Goal: Task Accomplishment & Management: Use online tool/utility

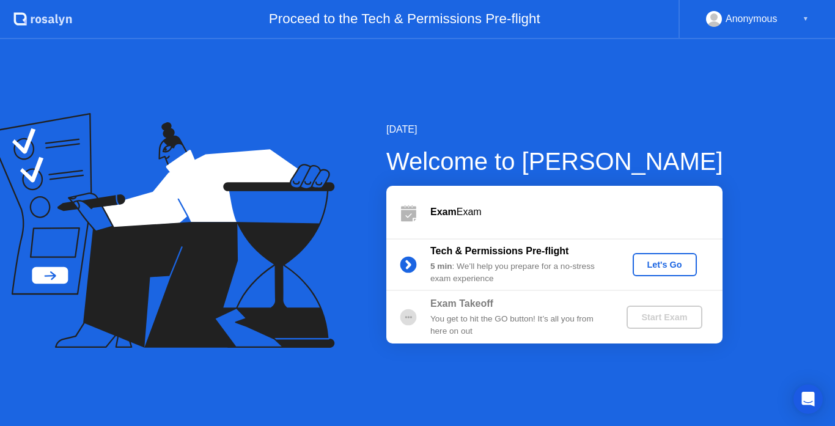
click at [672, 260] on div "Let's Go" at bounding box center [664, 265] width 54 height 10
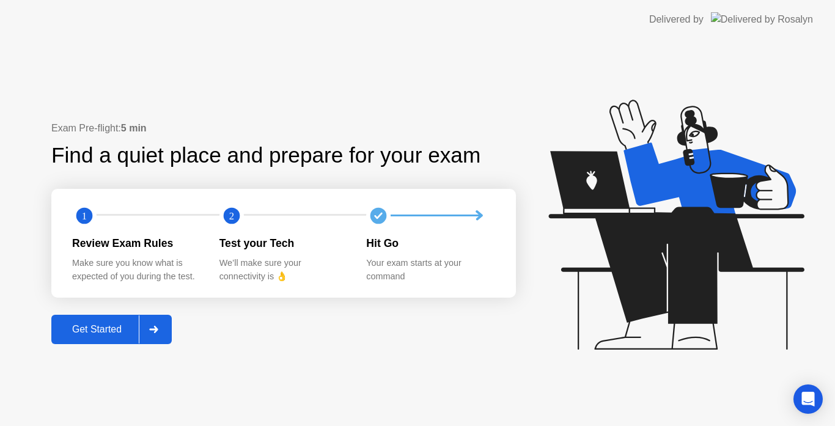
click at [158, 332] on icon at bounding box center [153, 329] width 9 height 7
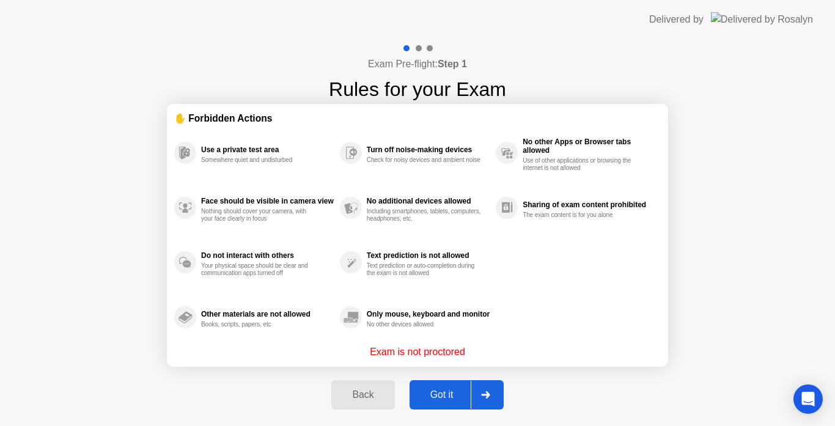
click at [488, 394] on icon at bounding box center [485, 394] width 9 height 7
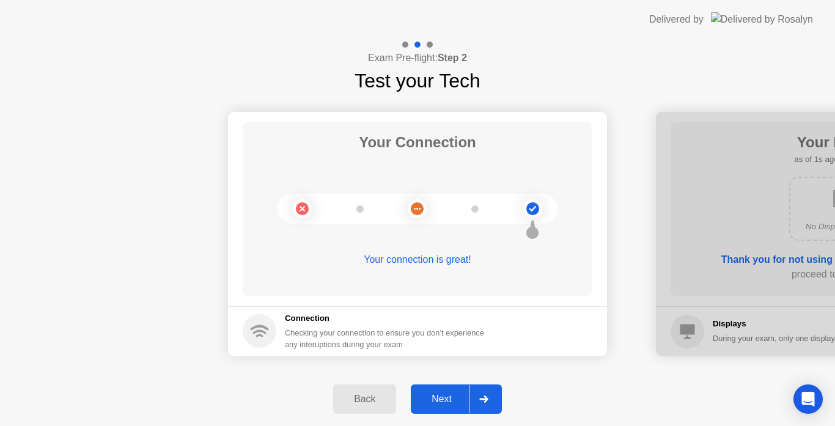
click at [488, 405] on div at bounding box center [483, 399] width 29 height 28
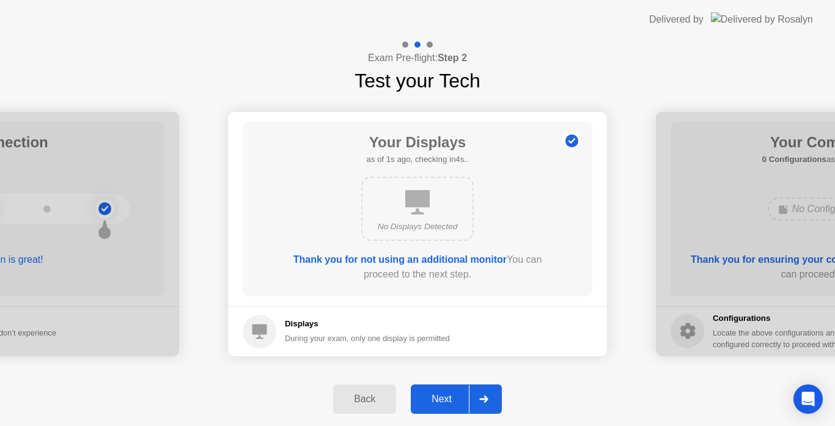
click at [488, 402] on icon at bounding box center [483, 398] width 9 height 7
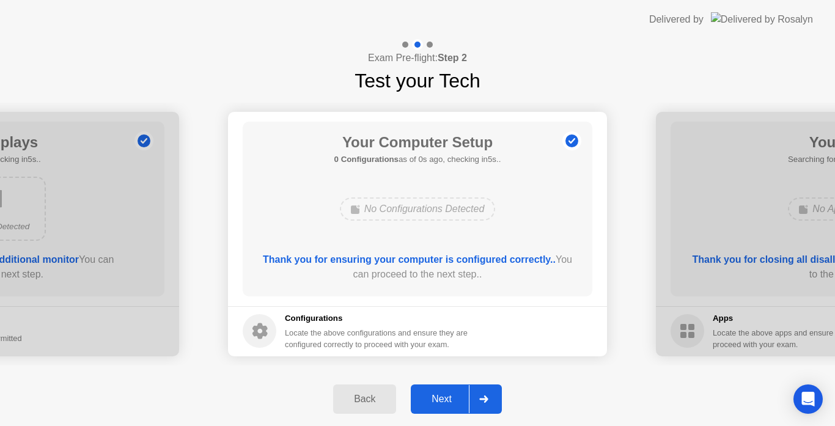
click at [488, 402] on icon at bounding box center [483, 398] width 9 height 7
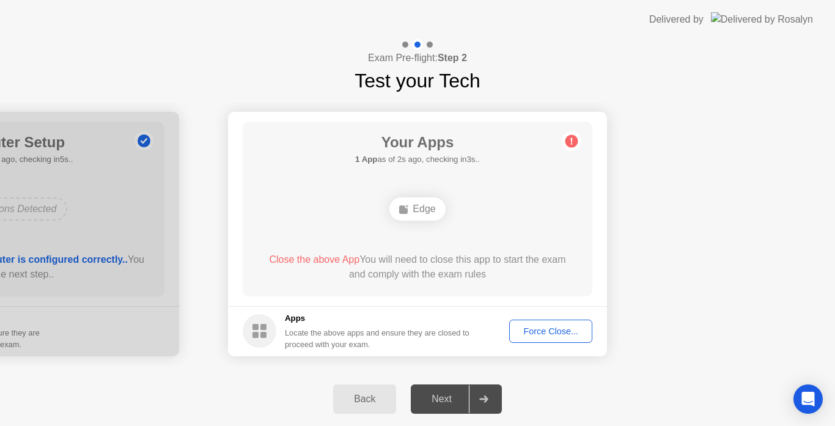
click at [545, 330] on div "Force Close..." at bounding box center [550, 331] width 75 height 10
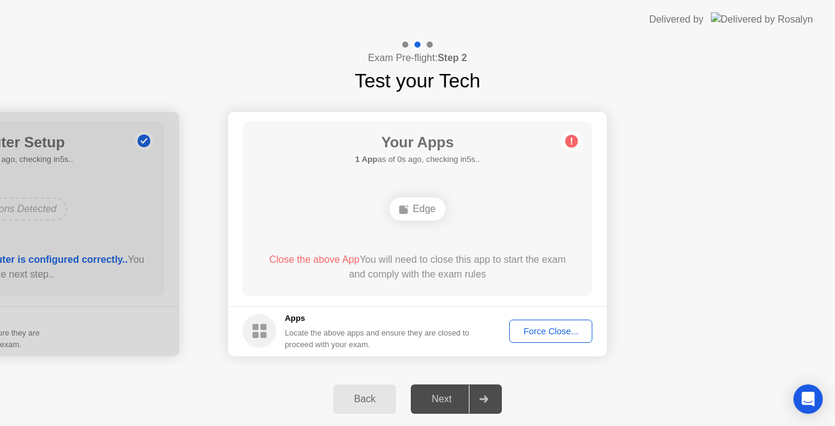
click at [543, 332] on div "Force Close..." at bounding box center [550, 331] width 75 height 10
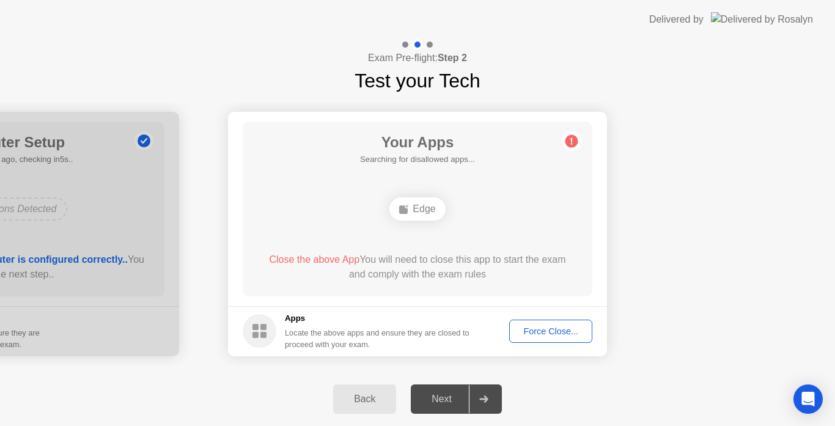
click at [549, 330] on div "Force Close..." at bounding box center [550, 331] width 75 height 10
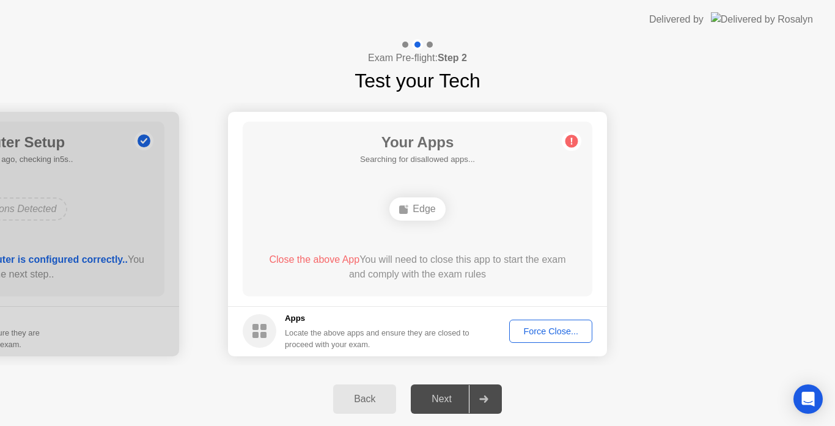
click at [533, 332] on div "Force Close..." at bounding box center [550, 331] width 75 height 10
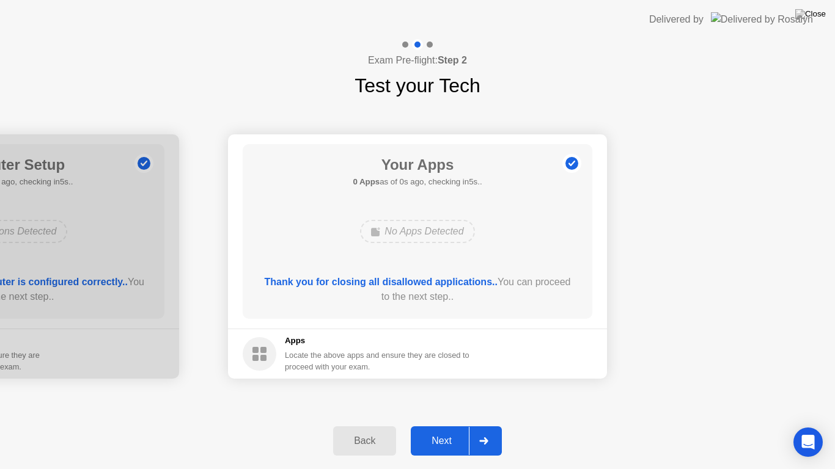
click at [442, 425] on div "Next" at bounding box center [441, 441] width 54 height 11
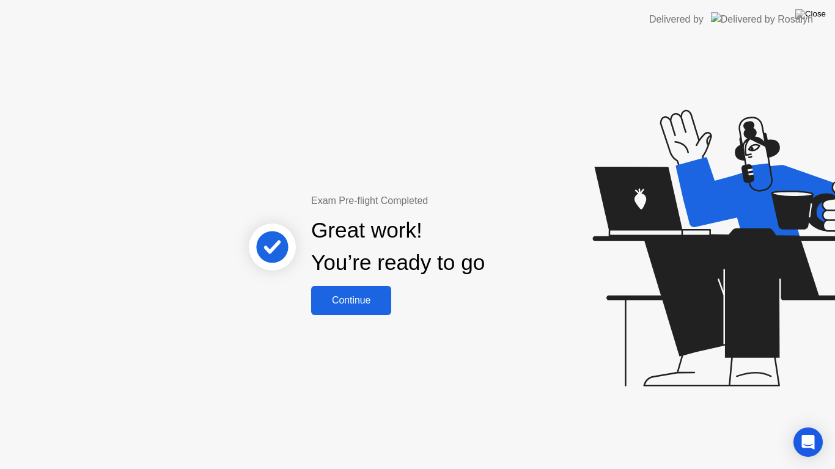
click at [357, 298] on div "Continue" at bounding box center [351, 300] width 73 height 11
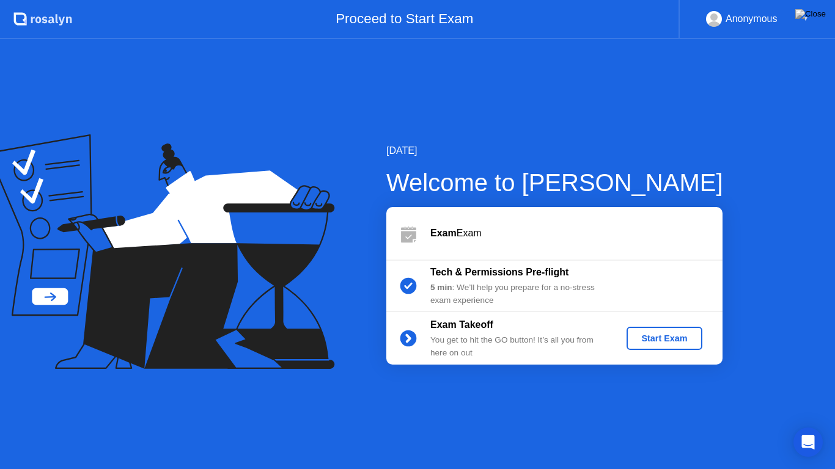
click at [660, 340] on div "Start Exam" at bounding box center [663, 339] width 65 height 10
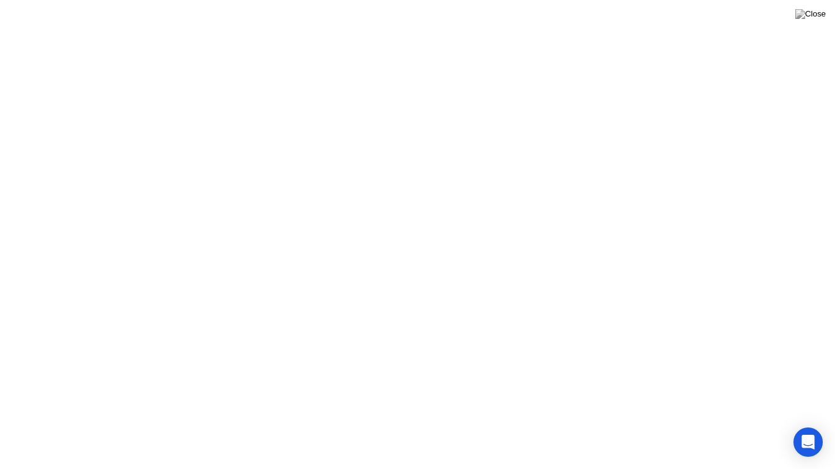
click div
click div "End Proctoring Session"
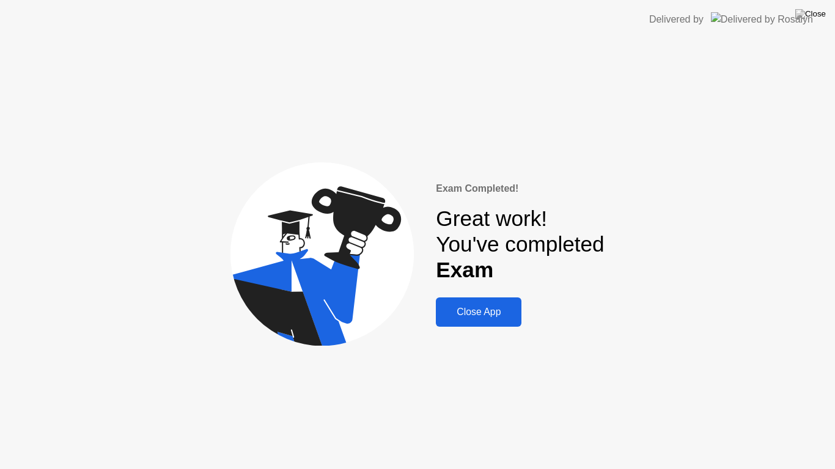
click at [504, 312] on div "Close App" at bounding box center [478, 312] width 78 height 11
